Goal: Task Accomplishment & Management: Manage account settings

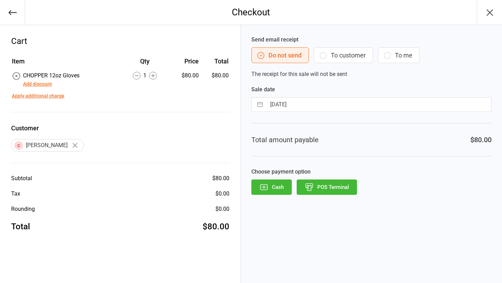
click at [323, 188] on button "POS Terminal" at bounding box center [326, 186] width 60 height 15
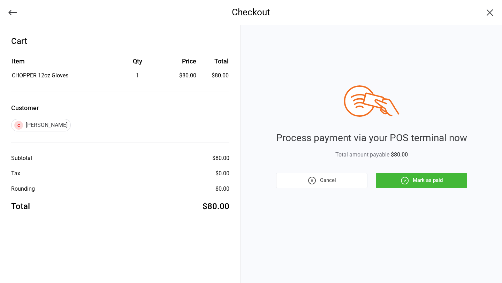
click at [431, 175] on button "Mark as paid" at bounding box center [421, 180] width 91 height 15
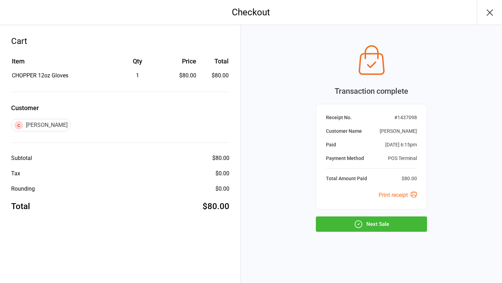
click at [365, 226] on button "Next Sale" at bounding box center [371, 223] width 111 height 15
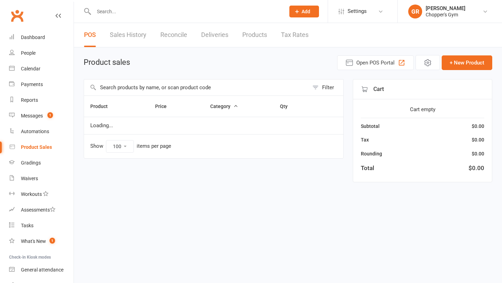
select select "100"
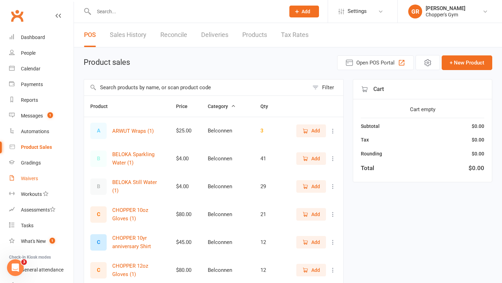
click at [31, 179] on div "Waivers" at bounding box center [29, 179] width 17 height 6
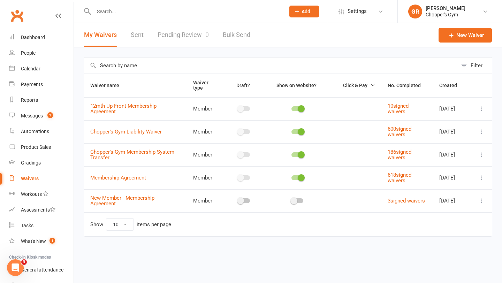
click at [195, 34] on link "Pending Review 0" at bounding box center [182, 35] width 51 height 24
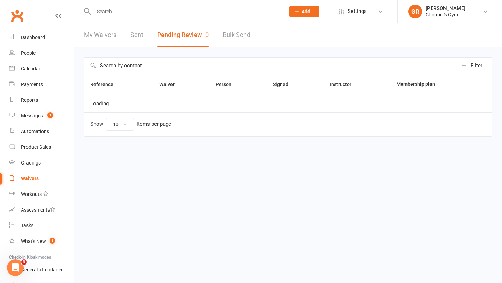
select select "50"
click at [185, 35] on button "Pending Review 0" at bounding box center [183, 35] width 52 height 24
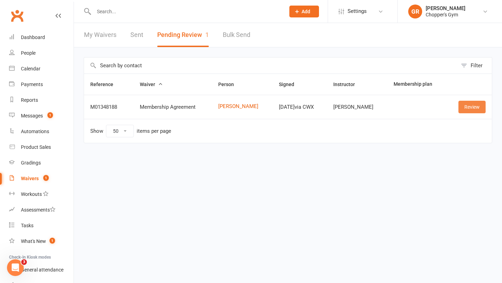
click at [470, 109] on link "Review" at bounding box center [471, 107] width 27 height 13
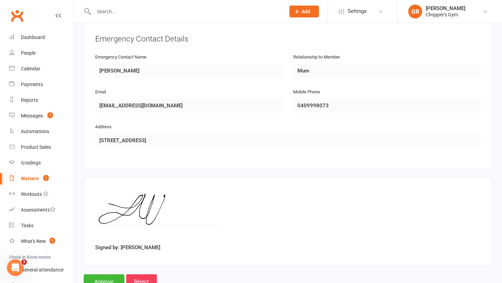
scroll to position [337, 0]
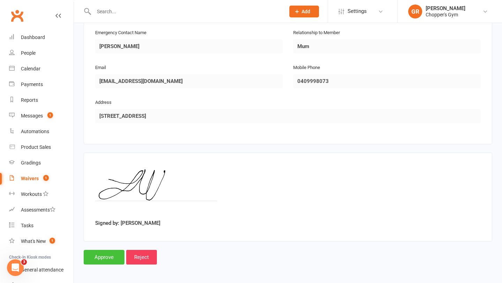
click at [111, 255] on input "Approve" at bounding box center [104, 257] width 41 height 15
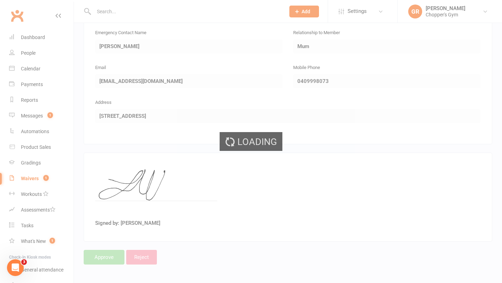
select select "50"
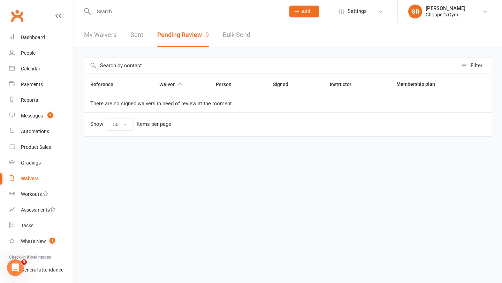
click at [148, 14] on input "text" at bounding box center [186, 12] width 188 height 10
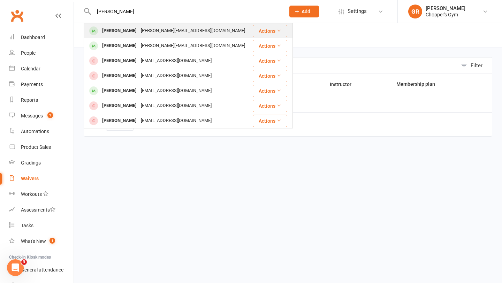
type input "toby marz"
click at [142, 33] on div "toby.malzard@gmail.com" at bounding box center [193, 31] width 108 height 10
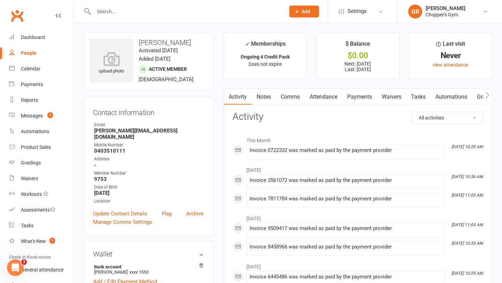
click at [365, 92] on link "Payments" at bounding box center [359, 97] width 34 height 16
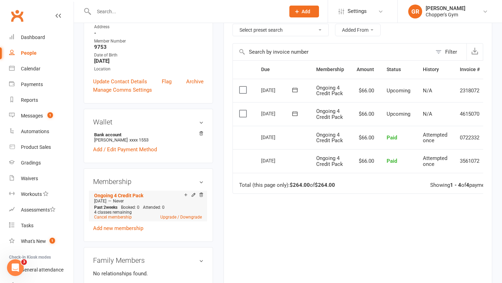
scroll to position [145, 0]
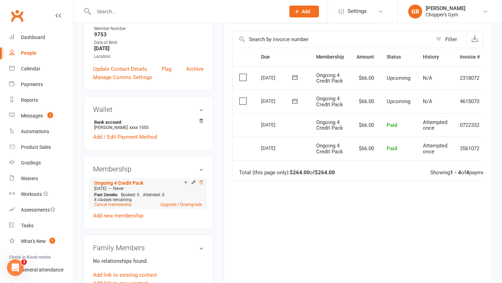
click at [202, 180] on icon at bounding box center [200, 182] width 3 height 4
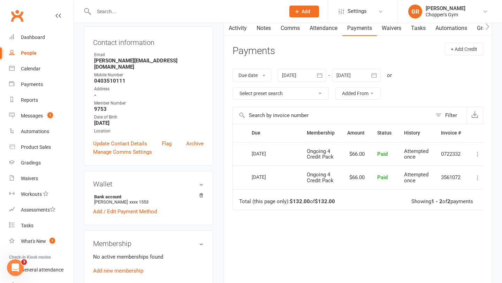
scroll to position [0, 0]
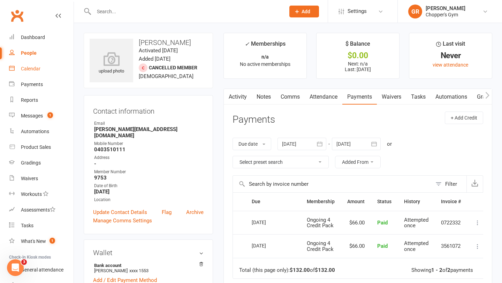
click at [24, 70] on div "Calendar" at bounding box center [31, 69] width 20 height 6
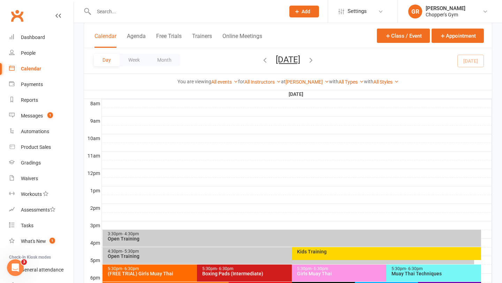
scroll to position [262, 0]
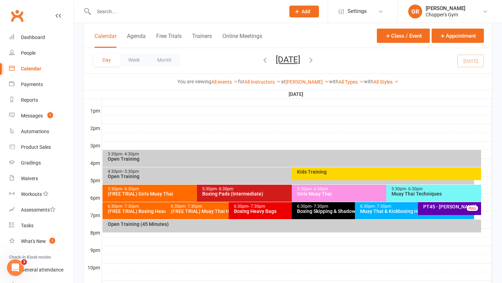
click at [394, 215] on div "6:30pm - 7:30pm Muay Thai & Kickboxing Heavy Bags" at bounding box center [414, 210] width 119 height 17
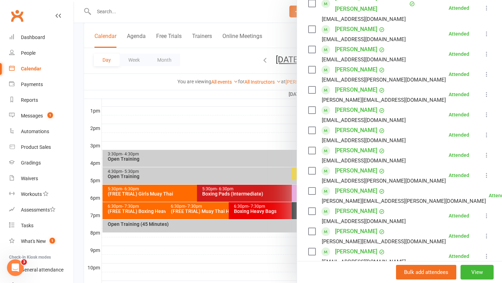
scroll to position [198, 0]
click at [487, 172] on icon at bounding box center [486, 175] width 7 height 7
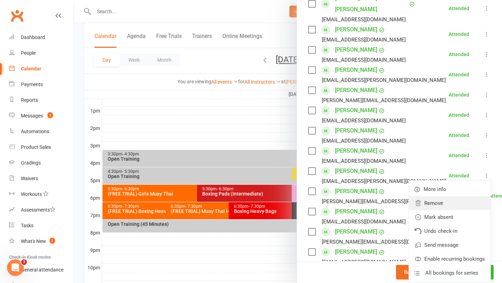
click at [447, 196] on link "Remove" at bounding box center [450, 203] width 82 height 14
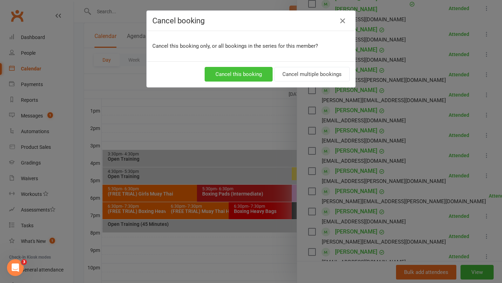
click at [257, 78] on button "Cancel this booking" at bounding box center [239, 74] width 68 height 15
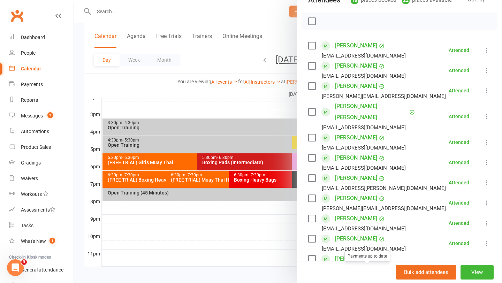
scroll to position [148, 0]
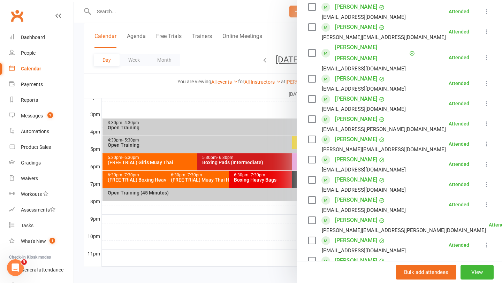
click at [250, 112] on div at bounding box center [288, 141] width 428 height 283
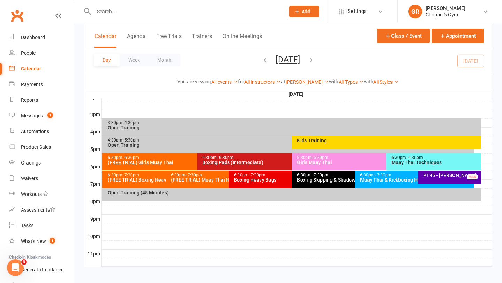
click at [259, 177] on div "Boxing Heavy Bags" at bounding box center [289, 179] width 113 height 5
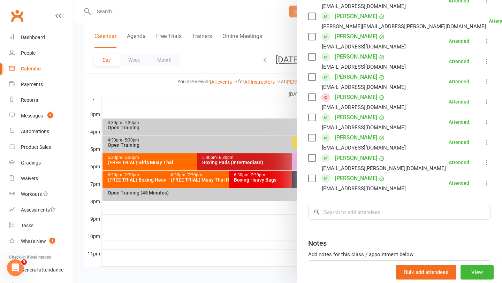
scroll to position [317, 0]
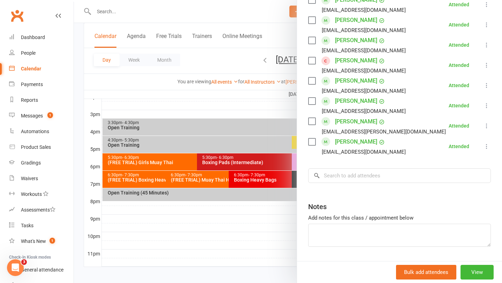
click at [278, 171] on div at bounding box center [288, 141] width 428 height 283
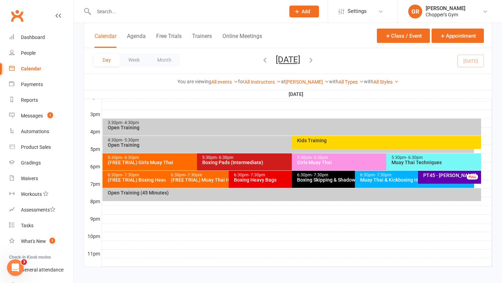
click at [323, 184] on div "6:30pm - 7:30pm Boxing Skipping & Shadow Sparring (Invite Only)" at bounding box center [351, 179] width 119 height 17
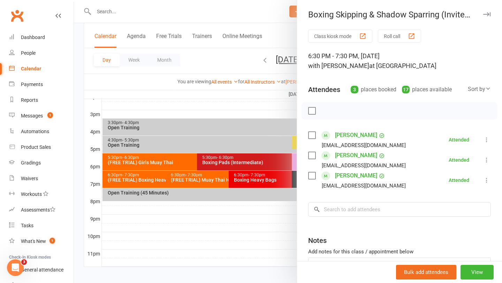
click at [228, 198] on div at bounding box center [288, 141] width 428 height 283
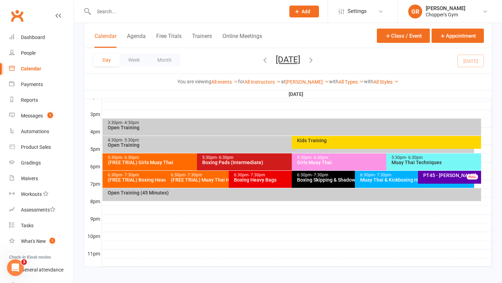
click at [228, 198] on div "Open Training (45 Minutes)" at bounding box center [291, 194] width 379 height 13
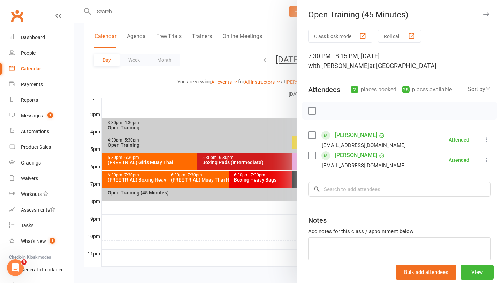
click at [236, 229] on div at bounding box center [288, 141] width 428 height 283
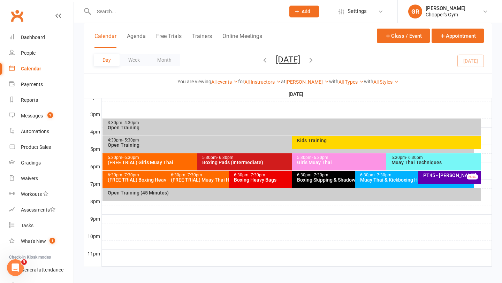
click at [198, 175] on span "- 7:30pm" at bounding box center [193, 174] width 17 height 5
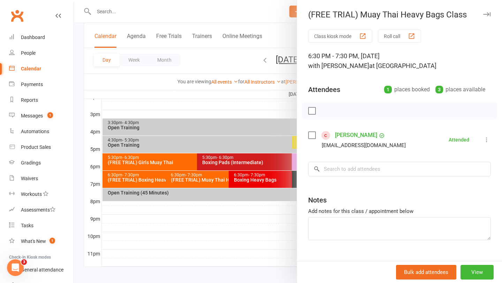
scroll to position [7, 0]
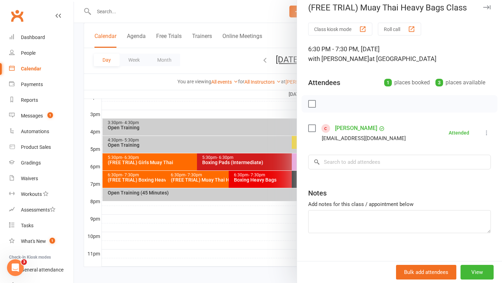
click at [125, 178] on div at bounding box center [288, 141] width 428 height 283
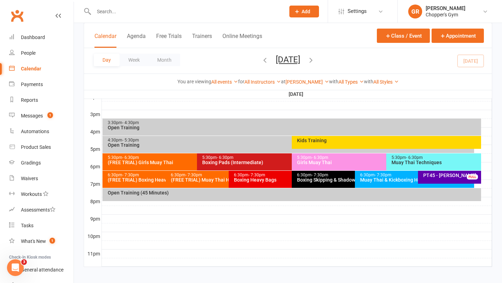
click at [125, 178] on div "(FREE TRIAL) Boxing Heavy Bags" at bounding box center [163, 179] width 113 height 5
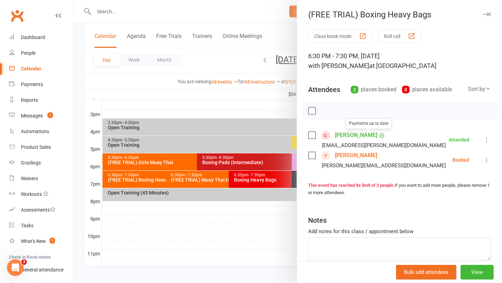
scroll to position [25, 0]
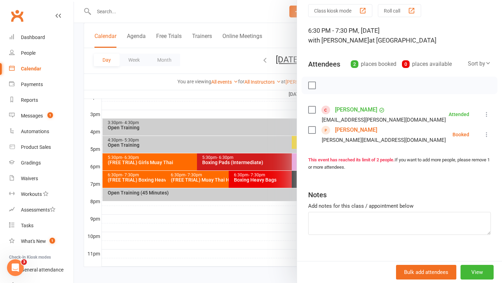
click at [270, 115] on div at bounding box center [288, 141] width 428 height 283
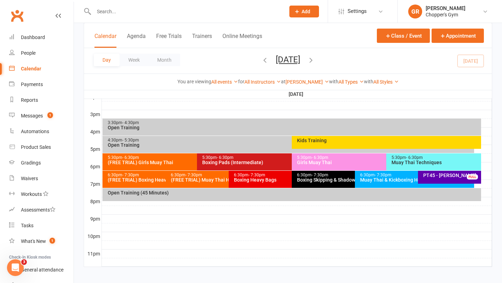
scroll to position [297, 0]
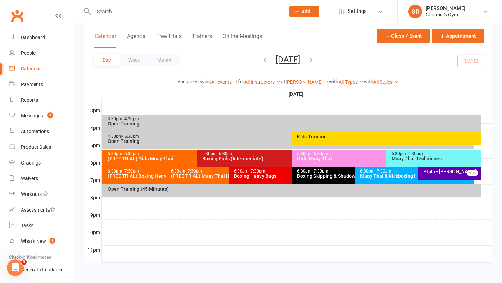
click at [381, 176] on div "Muay Thai & Kickboxing Heavy Bags" at bounding box center [416, 176] width 113 height 5
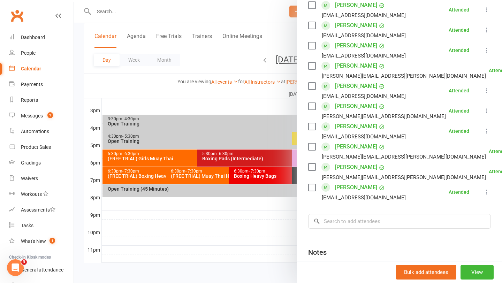
scroll to position [305, 0]
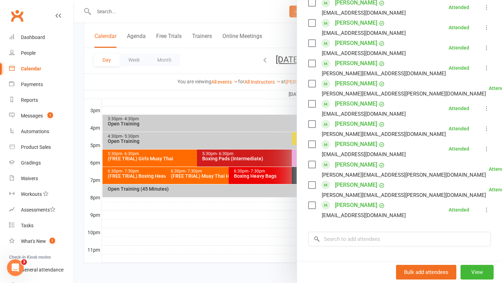
click at [184, 225] on div at bounding box center [288, 141] width 428 height 283
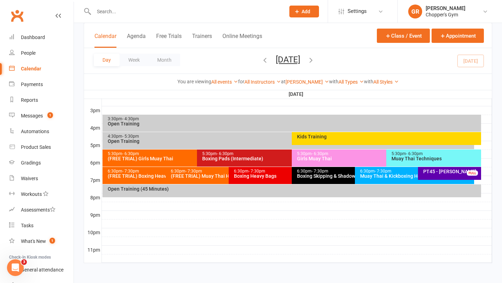
click at [160, 82] on div "You are viewing All events All events Empty events Full events Non-empty events…" at bounding box center [288, 82] width 400 height 8
click at [371, 174] on div "Muay Thai & Kickboxing Heavy Bags" at bounding box center [416, 176] width 113 height 5
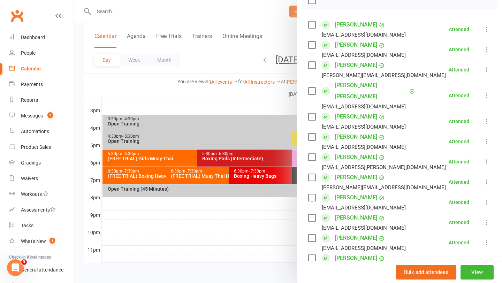
scroll to position [111, 0]
click at [233, 230] on div at bounding box center [288, 141] width 428 height 283
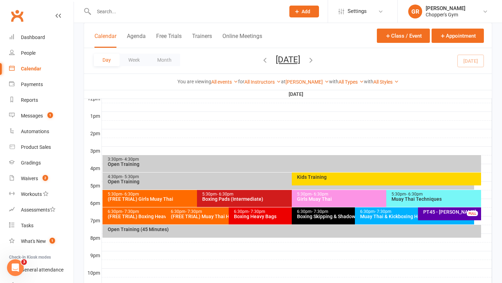
scroll to position [257, 0]
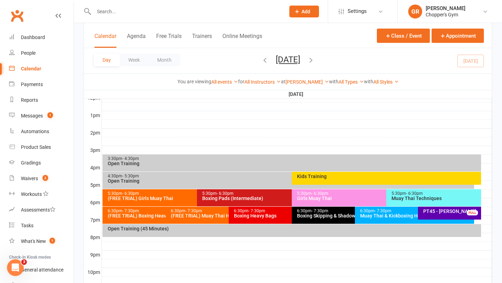
click at [313, 228] on div "Open Training (45 Minutes)" at bounding box center [293, 228] width 372 height 5
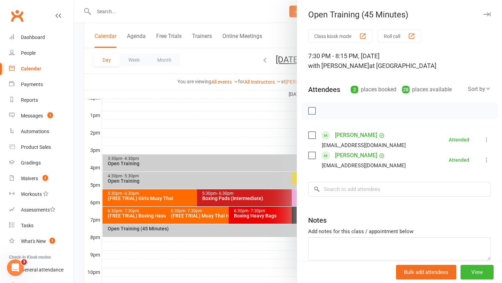
click at [256, 123] on div at bounding box center [288, 141] width 428 height 283
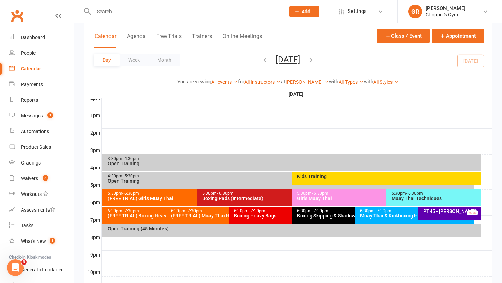
click at [267, 219] on div "6:30pm - 7:30pm Boxing Heavy Bags" at bounding box center [288, 215] width 119 height 17
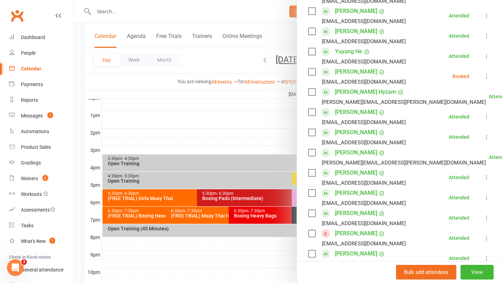
scroll to position [181, 0]
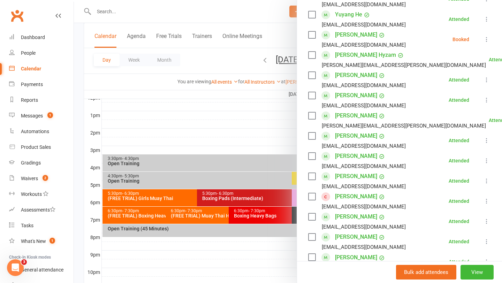
click at [200, 127] on div at bounding box center [288, 141] width 428 height 283
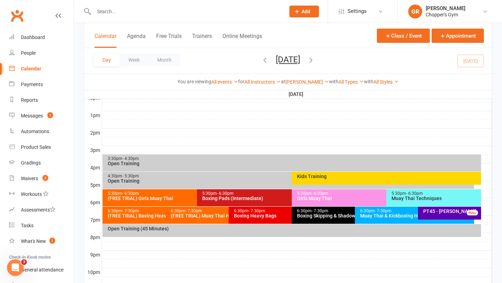
click at [137, 217] on div "(FREE TRIAL) Boxing Heavy Bags" at bounding box center [163, 215] width 113 height 5
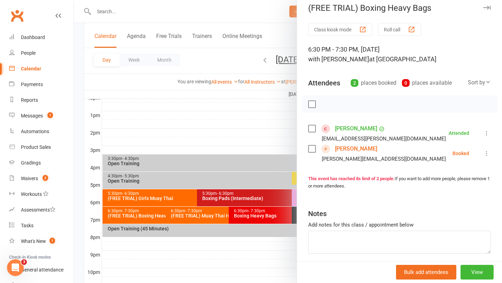
scroll to position [9, 0]
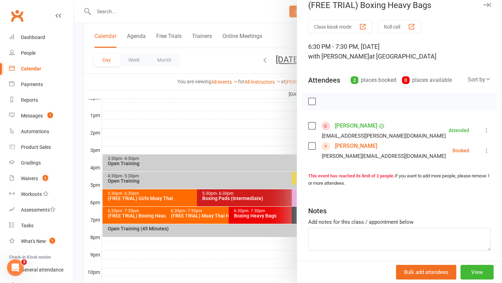
click at [224, 135] on div at bounding box center [288, 141] width 428 height 283
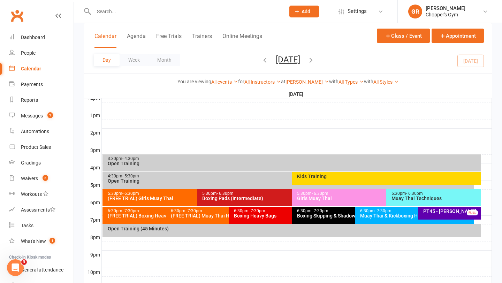
click at [271, 213] on div "Boxing Heavy Bags" at bounding box center [289, 215] width 113 height 5
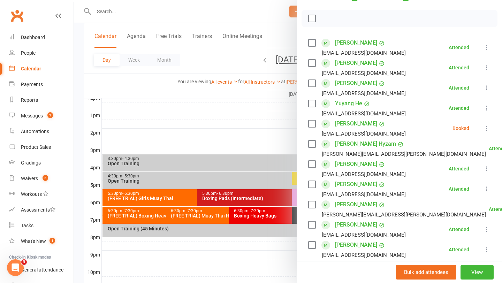
scroll to position [95, 0]
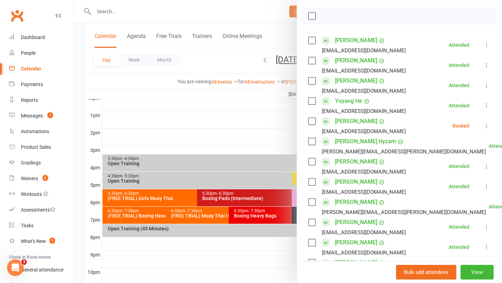
click at [241, 130] on div at bounding box center [288, 141] width 428 height 283
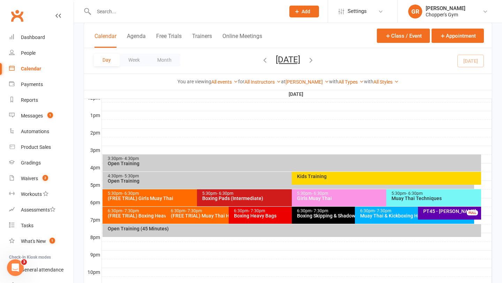
click at [188, 229] on div "Open Training (45 Minutes)" at bounding box center [293, 228] width 372 height 5
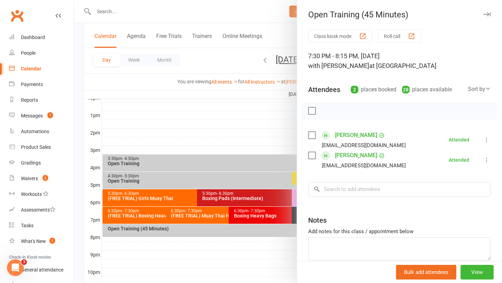
click at [237, 238] on div at bounding box center [288, 141] width 428 height 283
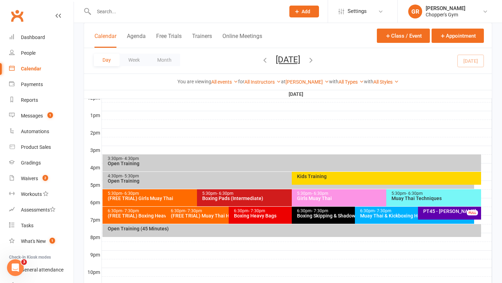
click at [206, 218] on div "(FREE TRIAL) Muay Thai Heavy Bags Class" at bounding box center [226, 215] width 113 height 5
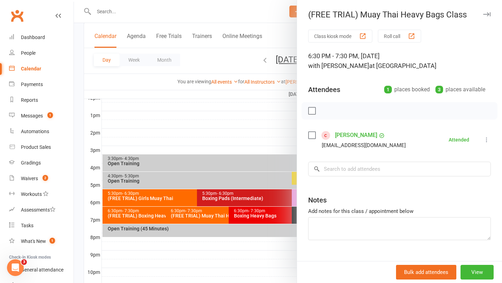
click at [149, 214] on div at bounding box center [288, 141] width 428 height 283
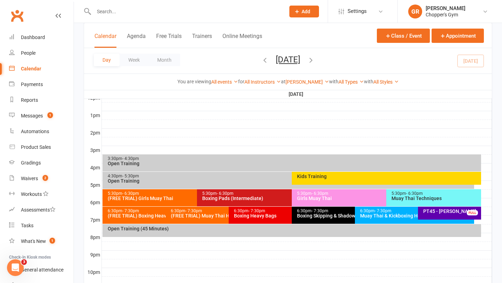
click at [142, 217] on div "(FREE TRIAL) Boxing Heavy Bags" at bounding box center [163, 215] width 113 height 5
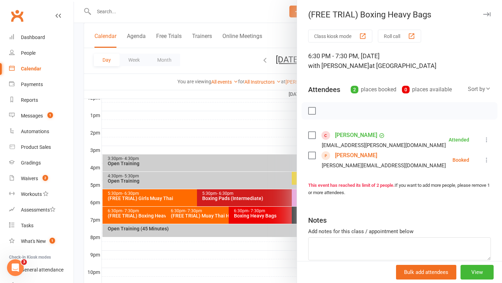
click at [200, 145] on div at bounding box center [288, 141] width 428 height 283
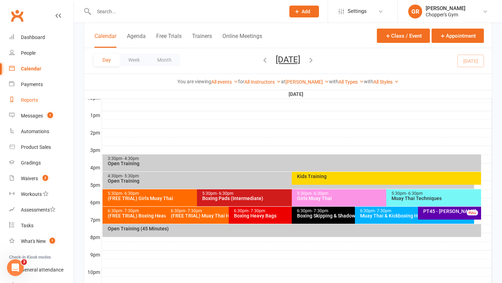
click at [29, 99] on div "Reports" at bounding box center [29, 100] width 17 height 6
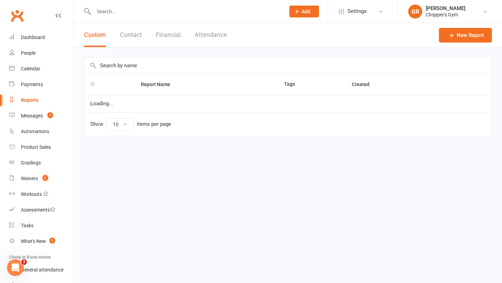
select select "100"
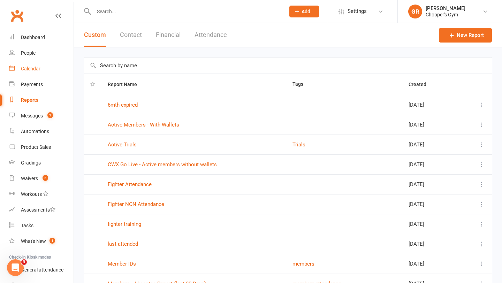
click at [33, 71] on div "Calendar" at bounding box center [31, 69] width 20 height 6
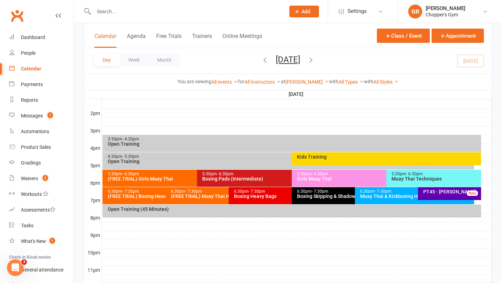
scroll to position [279, 0]
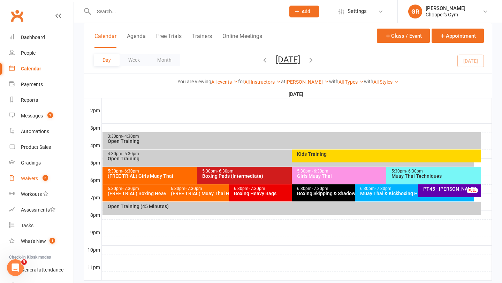
click at [30, 173] on link "Waivers 2" at bounding box center [41, 179] width 64 height 16
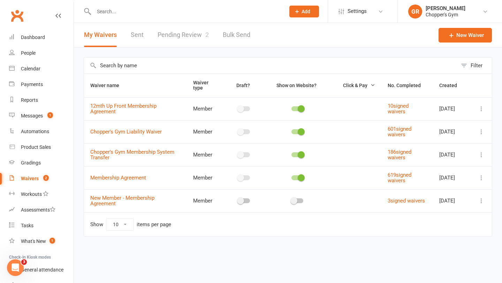
click at [188, 34] on link "Pending Review 2" at bounding box center [182, 35] width 51 height 24
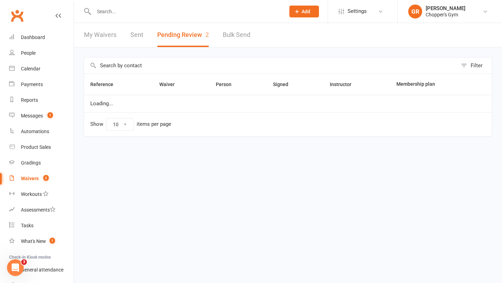
select select "50"
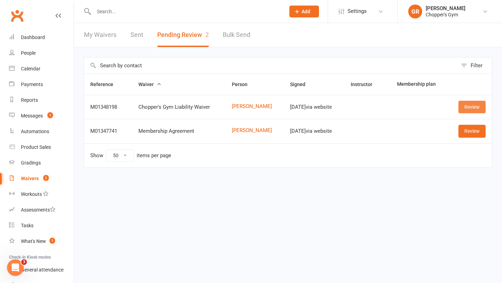
click at [468, 103] on link "Review" at bounding box center [471, 107] width 27 height 13
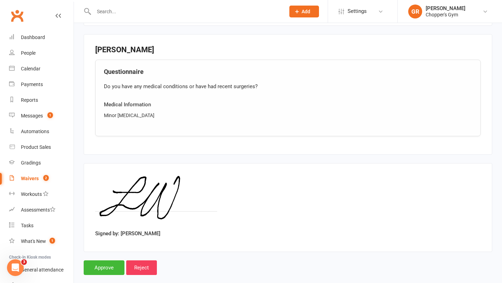
scroll to position [466, 0]
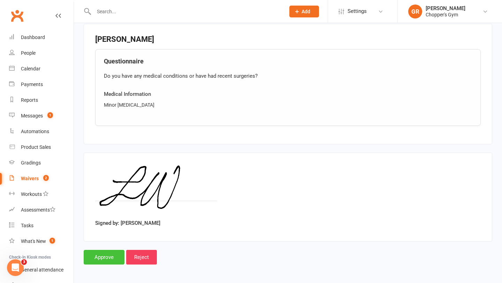
click at [108, 254] on input "Approve" at bounding box center [104, 257] width 41 height 15
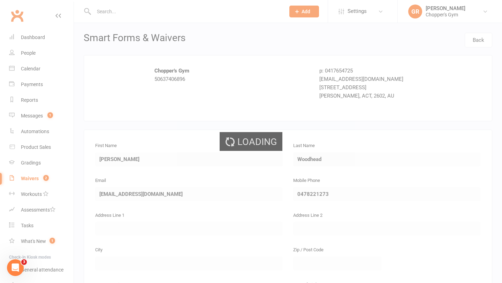
select select "50"
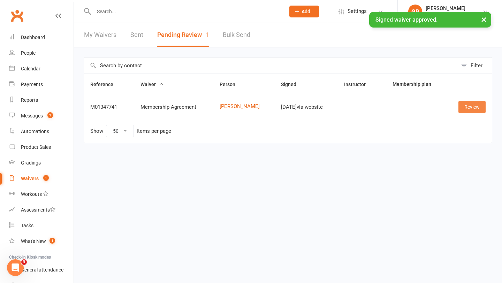
click at [472, 111] on link "Review" at bounding box center [471, 107] width 27 height 13
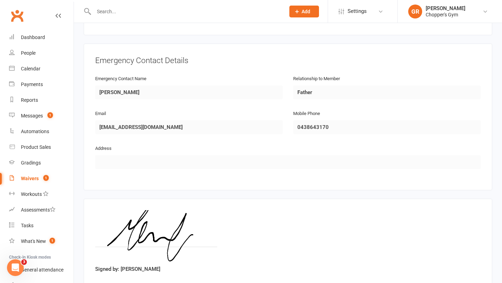
scroll to position [337, 0]
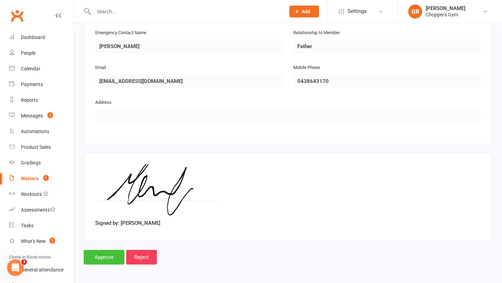
click at [104, 257] on input "Approve" at bounding box center [104, 257] width 41 height 15
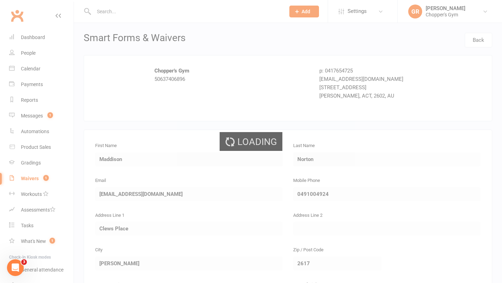
select select "50"
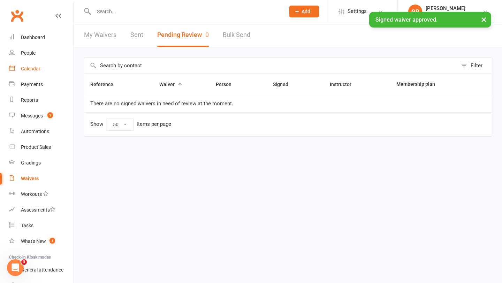
click at [30, 71] on div "Calendar" at bounding box center [31, 69] width 20 height 6
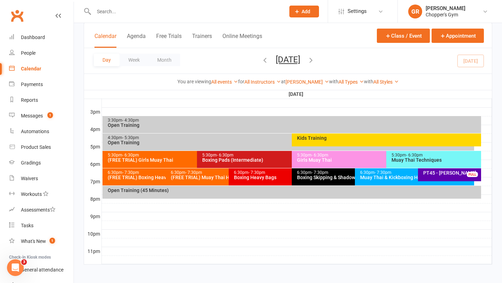
scroll to position [295, 0]
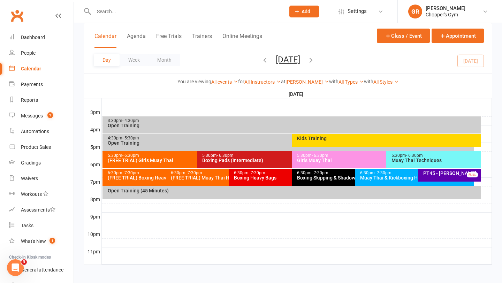
click at [197, 177] on div "(FREE TRIAL) Muay Thai Heavy Bags Class" at bounding box center [226, 177] width 113 height 5
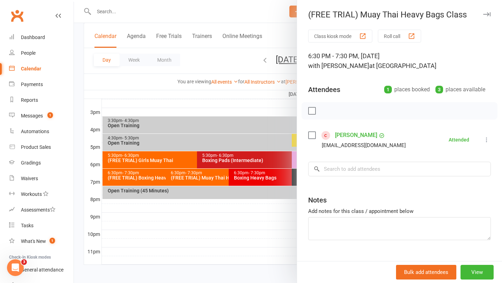
click at [237, 102] on div at bounding box center [288, 141] width 428 height 283
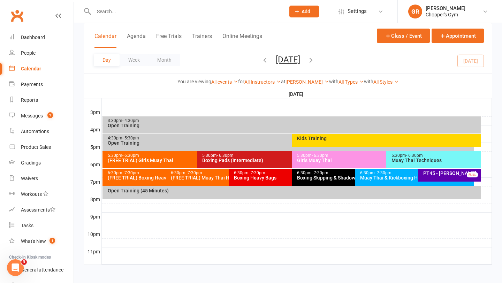
click at [251, 173] on span "- 7:30pm" at bounding box center [256, 172] width 17 height 5
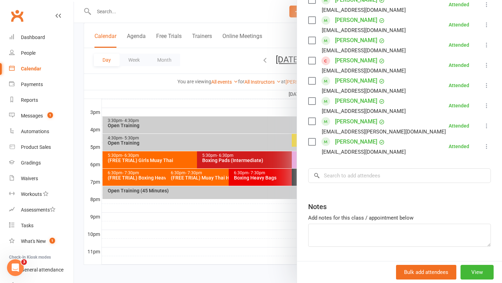
scroll to position [322, 0]
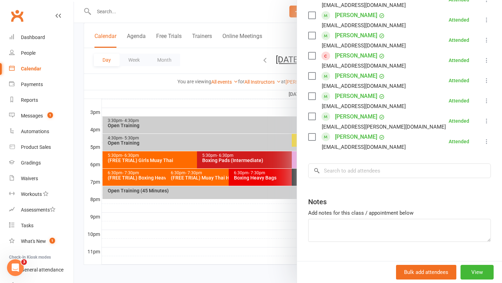
click at [206, 257] on div at bounding box center [288, 141] width 428 height 283
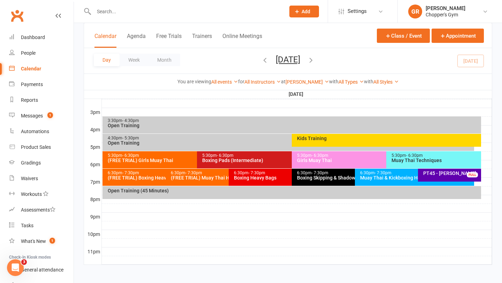
scroll to position [297, 0]
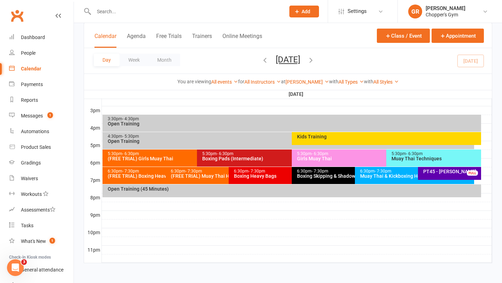
click at [208, 174] on div "(FREE TRIAL) Muay Thai Heavy Bags Class" at bounding box center [226, 176] width 113 height 5
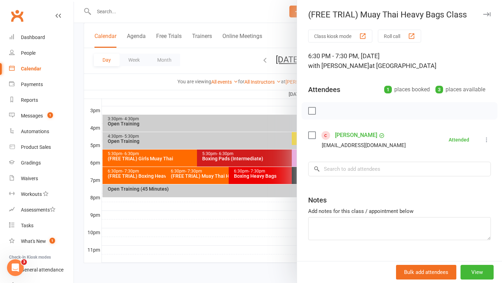
click at [208, 206] on div at bounding box center [288, 141] width 428 height 283
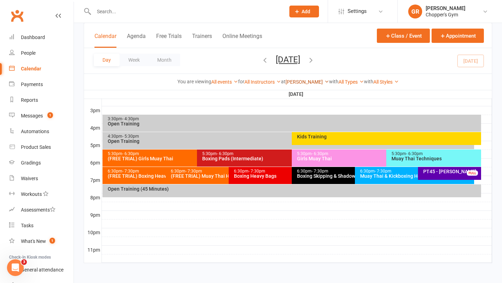
click at [309, 82] on link "[PERSON_NAME]" at bounding box center [307, 82] width 44 height 6
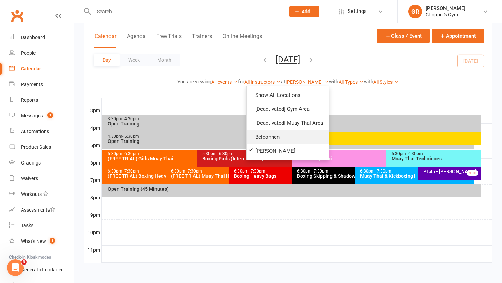
click at [269, 137] on link "Belconnen" at bounding box center [288, 137] width 82 height 14
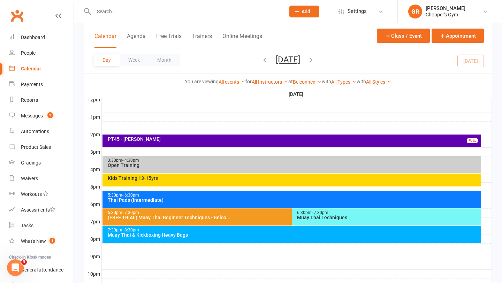
scroll to position [251, 0]
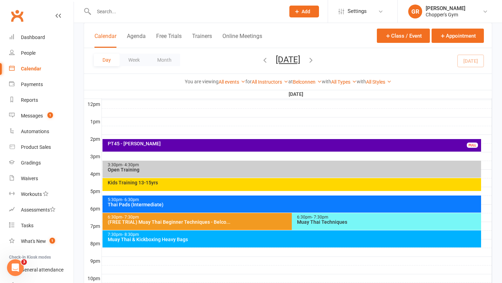
click at [256, 185] on div "Kids Training 13-15yrs" at bounding box center [291, 184] width 379 height 13
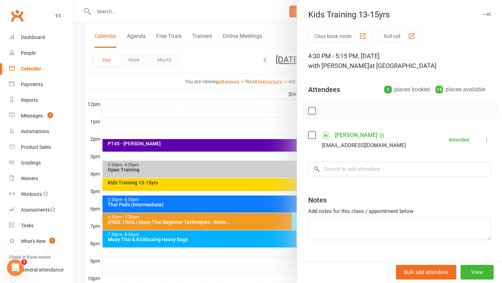
click at [230, 171] on div at bounding box center [288, 141] width 428 height 283
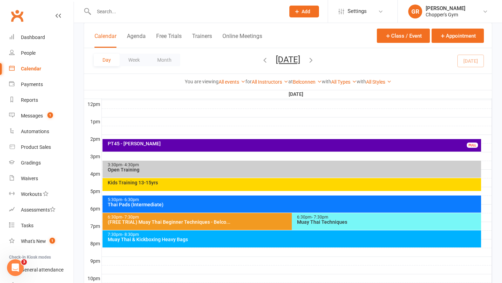
click at [226, 202] on div "Thai Pads (Intermediate)" at bounding box center [293, 204] width 372 height 5
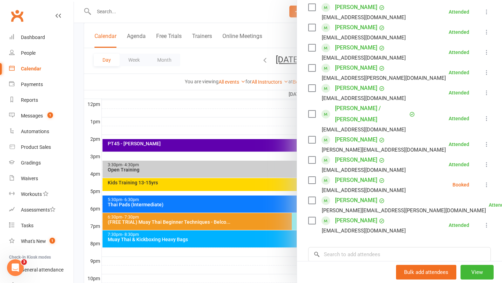
scroll to position [151, 0]
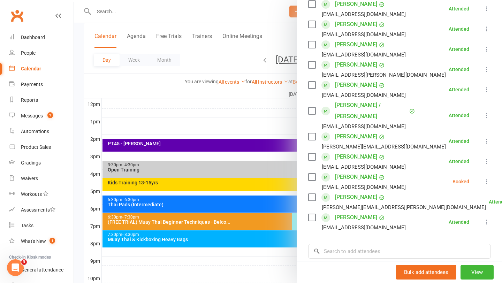
click at [242, 218] on div at bounding box center [288, 141] width 428 height 283
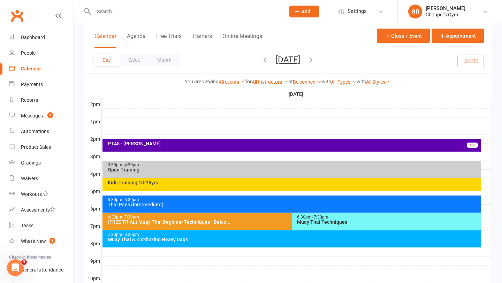
click at [242, 218] on div "6:30pm - 7:30pm" at bounding box center [289, 217] width 365 height 5
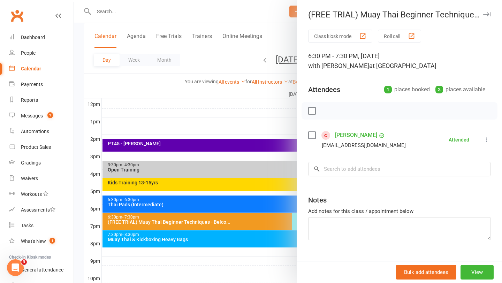
scroll to position [5, 0]
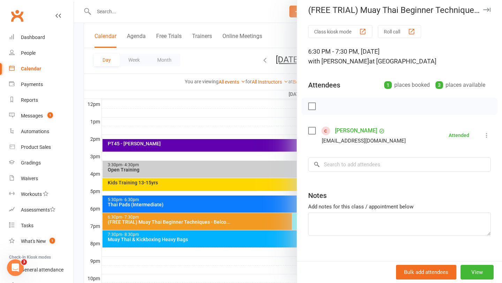
click at [246, 237] on div at bounding box center [288, 141] width 428 height 283
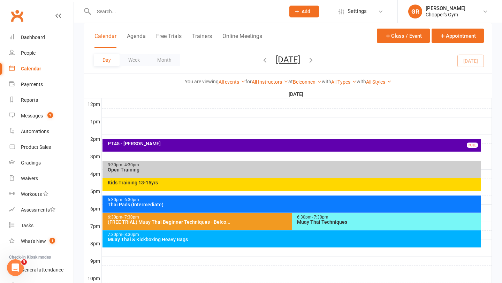
click at [246, 237] on div "Muay Thai & Kickboxing Heavy Bags" at bounding box center [293, 239] width 372 height 5
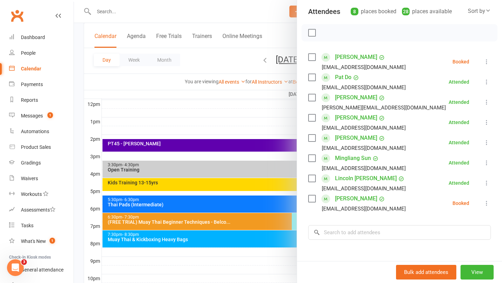
scroll to position [77, 0]
click at [237, 254] on div at bounding box center [288, 141] width 428 height 283
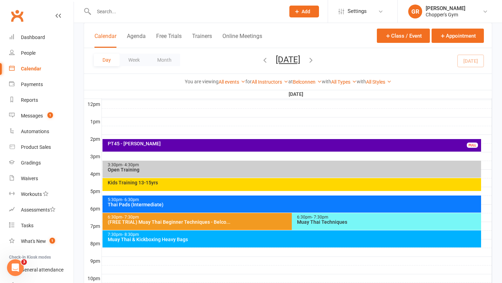
click at [339, 219] on div "Muay Thai Techniques" at bounding box center [387, 221] width 183 height 5
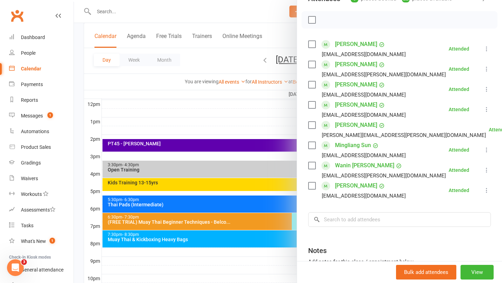
scroll to position [92, 0]
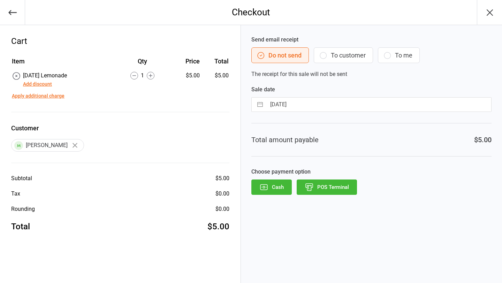
click at [37, 83] on button "Add discount" at bounding box center [37, 83] width 29 height 7
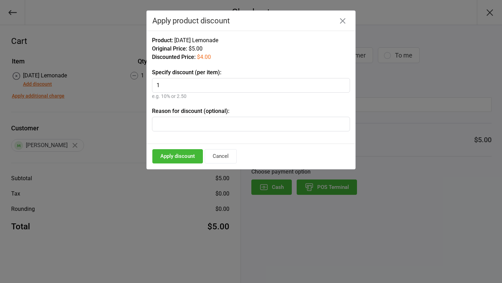
type input "1"
click at [179, 164] on div "Apply discount Cancel" at bounding box center [251, 156] width 208 height 25
click at [191, 154] on button "Apply discount" at bounding box center [177, 156] width 51 height 14
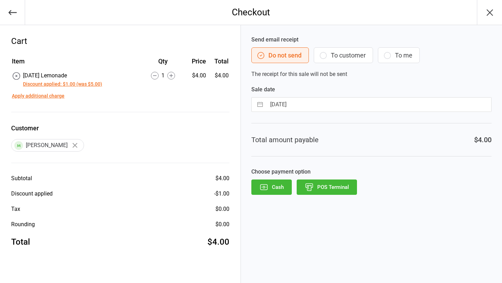
click at [329, 188] on button "POS Terminal" at bounding box center [326, 186] width 60 height 15
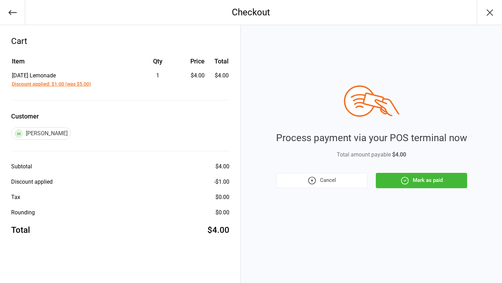
click at [395, 176] on button "Mark as paid" at bounding box center [421, 180] width 91 height 15
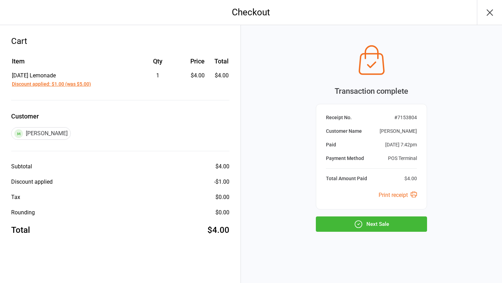
click at [380, 222] on button "Next Sale" at bounding box center [371, 223] width 111 height 15
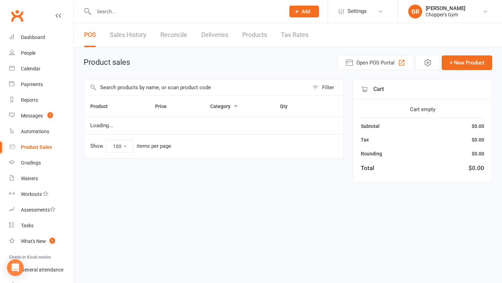
select select "100"
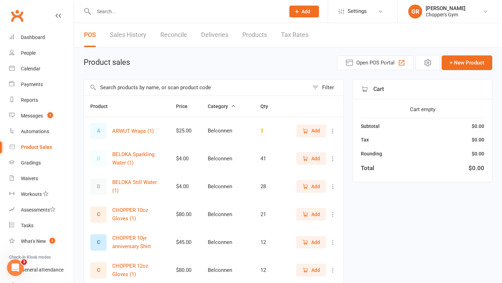
click at [133, 38] on link "Sales History" at bounding box center [128, 35] width 37 height 24
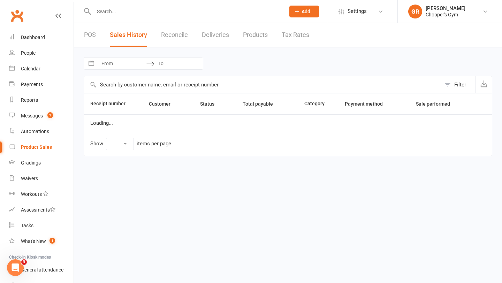
select select "100"
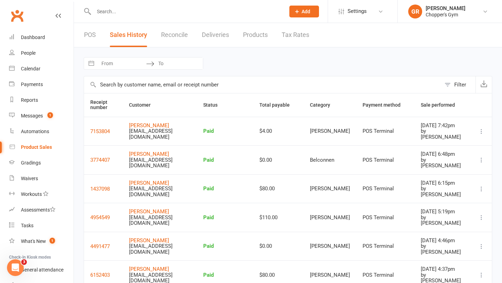
click at [79, 37] on div "POS Sales History Reconcile Deliveries Products Tax Rates" at bounding box center [196, 35] width 245 height 24
click at [32, 99] on div "Reports" at bounding box center [29, 100] width 17 height 6
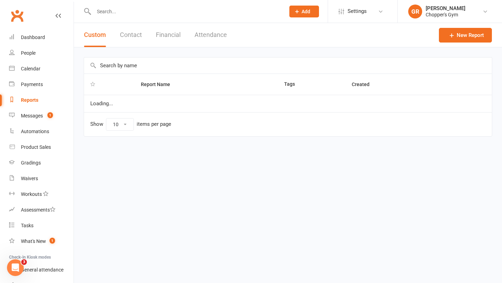
select select "100"
click at [166, 33] on button "Financial" at bounding box center [168, 35] width 25 height 24
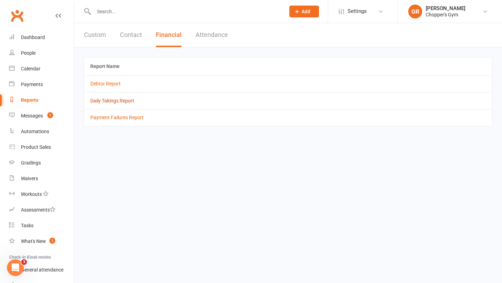
click at [116, 99] on link "Daily Takings Report" at bounding box center [112, 101] width 44 height 6
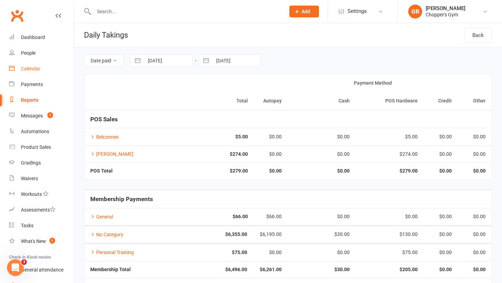
click at [30, 69] on div "Calendar" at bounding box center [31, 69] width 20 height 6
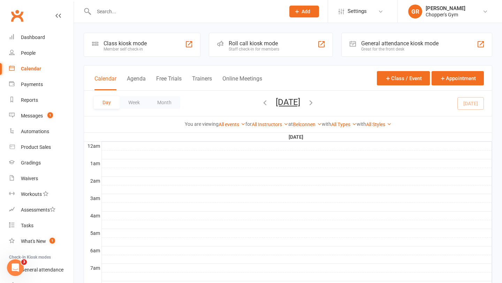
click at [307, 101] on span "[DATE] [DATE] Sun Mon Tue Wed Thu Fri Sat 31 01 02 03 04 05 06 07 08 09 10 11 1…" at bounding box center [288, 103] width 38 height 12
click at [315, 102] on icon "button" at bounding box center [311, 103] width 8 height 8
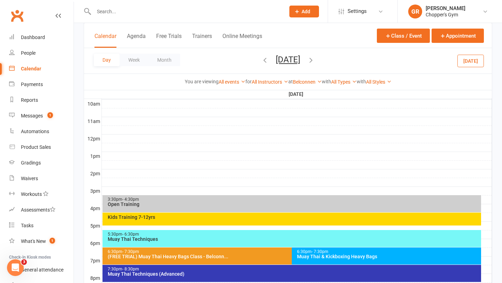
scroll to position [222, 0]
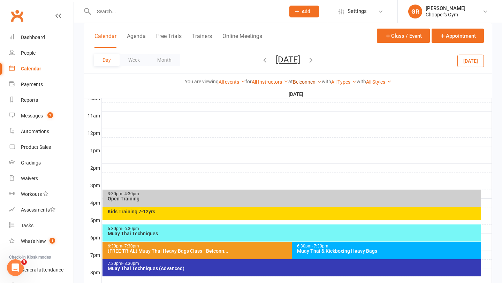
click at [312, 80] on link "Belconnen" at bounding box center [307, 82] width 29 height 6
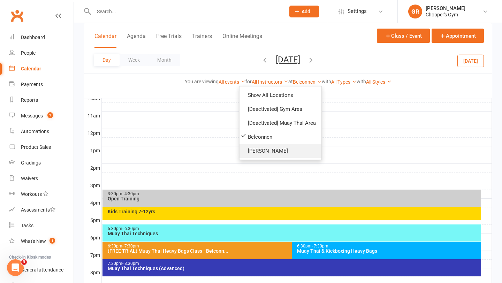
click at [275, 151] on link "[PERSON_NAME]" at bounding box center [280, 151] width 82 height 14
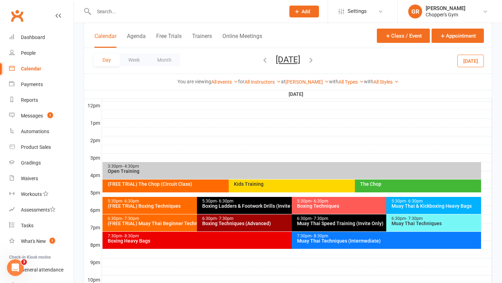
scroll to position [251, 0]
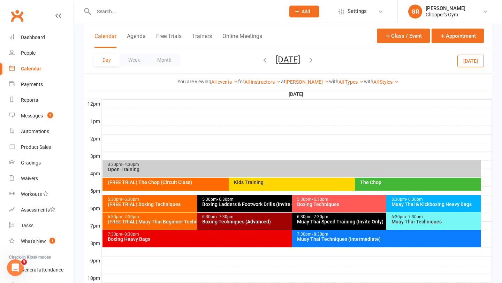
click at [299, 232] on div "7:30pm - 8:30pm" at bounding box center [387, 234] width 183 height 5
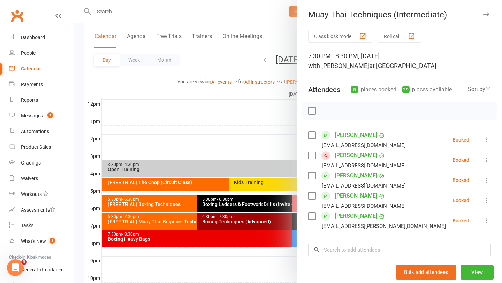
click at [136, 212] on div at bounding box center [288, 141] width 428 height 283
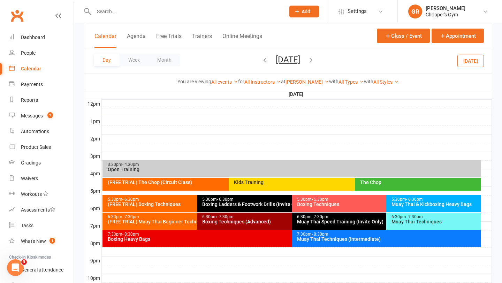
click at [136, 212] on div "5:30pm - 6:30pm (FREE TRIAL) Boxing Techniques" at bounding box center [193, 203] width 182 height 17
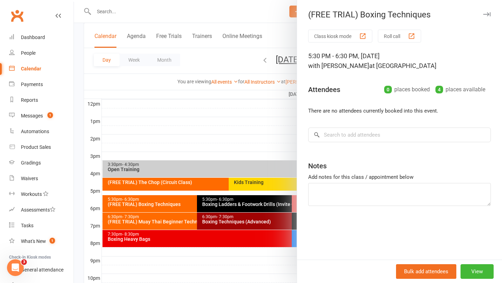
click at [144, 206] on div at bounding box center [288, 141] width 428 height 283
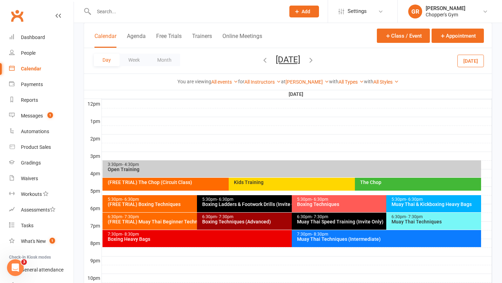
click at [142, 220] on div "(FREE TRIAL) Muay Thai Beginner Technique" at bounding box center [195, 221] width 176 height 5
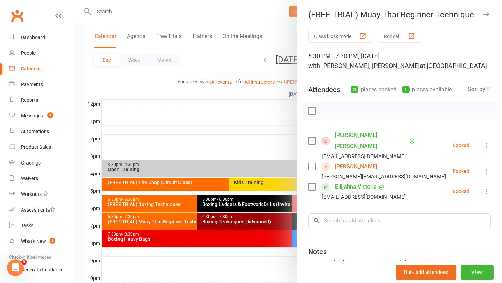
click at [361, 181] on link "Ellijahna Victoria" at bounding box center [356, 186] width 42 height 11
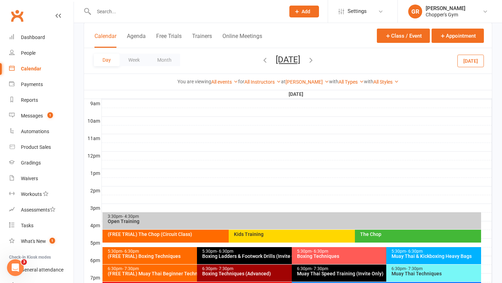
scroll to position [297, 0]
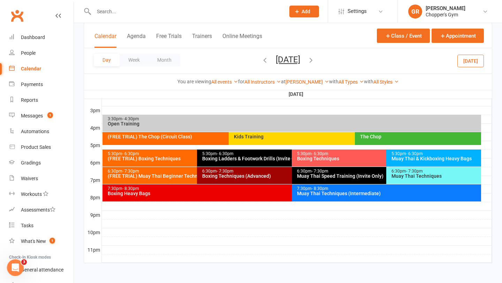
click at [176, 175] on div "(FREE TRIAL) Muay Thai Beginner Technique" at bounding box center [195, 176] width 176 height 5
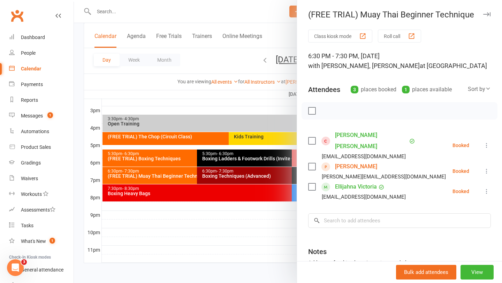
click at [360, 133] on link "[PERSON_NAME] [PERSON_NAME]" at bounding box center [371, 141] width 72 height 22
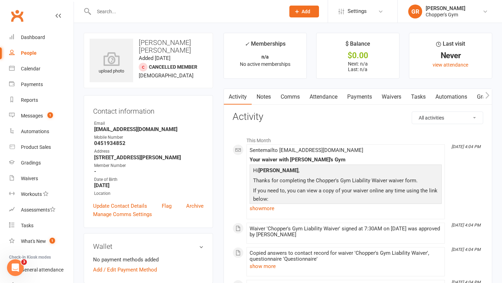
click at [141, 18] on div at bounding box center [182, 11] width 196 height 23
click at [146, 10] on input "text" at bounding box center [186, 12] width 188 height 10
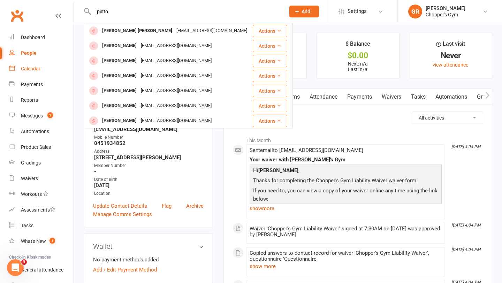
type input "pinto"
click at [33, 69] on div "Calendar" at bounding box center [31, 69] width 20 height 6
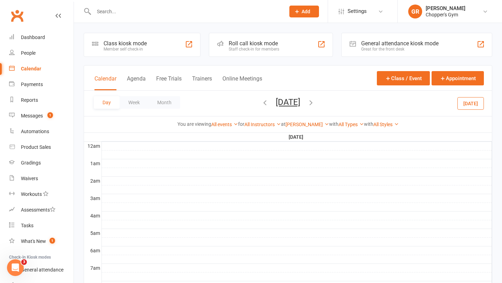
click at [33, 69] on div "Calendar" at bounding box center [31, 69] width 20 height 6
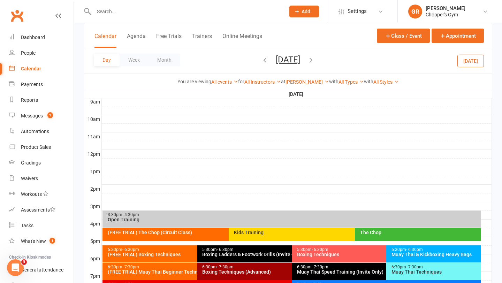
scroll to position [262, 0]
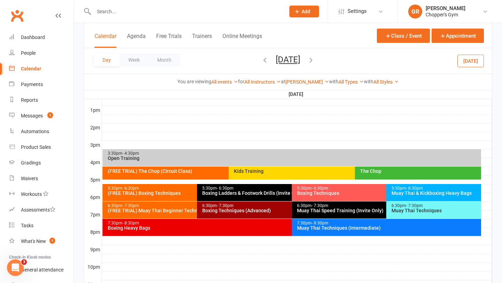
click at [177, 214] on div "6:30pm - 7:30pm (FREE TRIAL) Muay Thai Beginner Technique" at bounding box center [193, 209] width 182 height 17
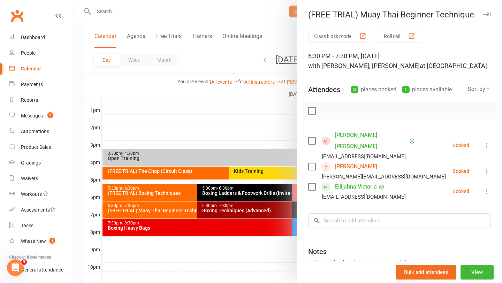
click at [349, 161] on link "[PERSON_NAME]" at bounding box center [356, 166] width 42 height 11
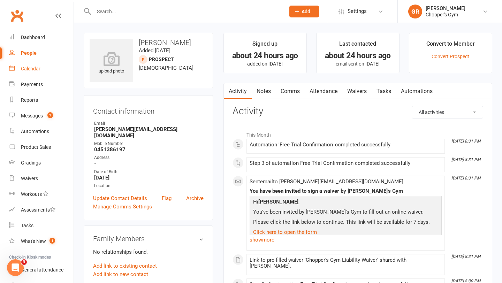
click at [33, 68] on div "Calendar" at bounding box center [31, 69] width 20 height 6
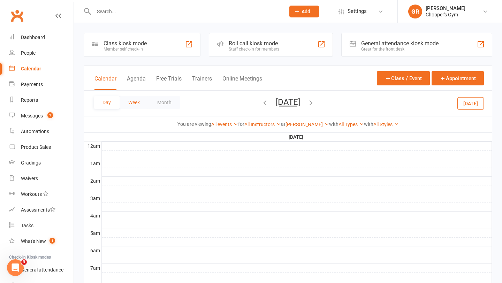
click at [136, 102] on button "Week" at bounding box center [134, 102] width 29 height 13
click at [331, 102] on icon "button" at bounding box center [329, 103] width 8 height 8
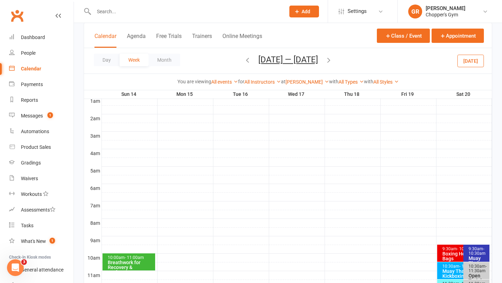
scroll to position [65, 0]
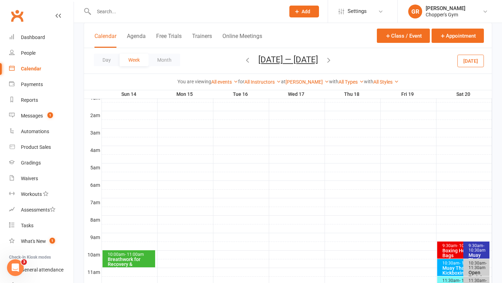
click at [132, 259] on div "Breathwork for Recovery & Performance **No Late En..." at bounding box center [130, 267] width 46 height 20
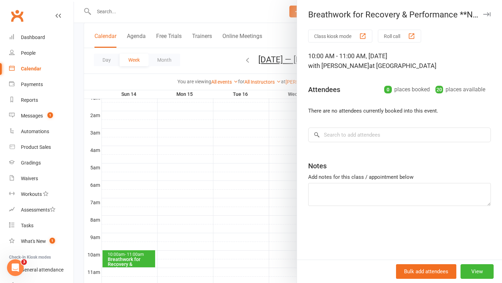
click at [168, 166] on div at bounding box center [288, 141] width 428 height 283
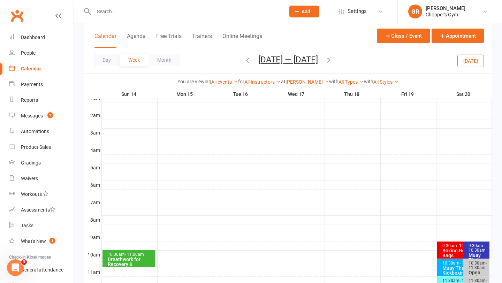
click at [31, 69] on div "Calendar" at bounding box center [31, 69] width 20 height 6
